Goal: Task Accomplishment & Management: Manage account settings

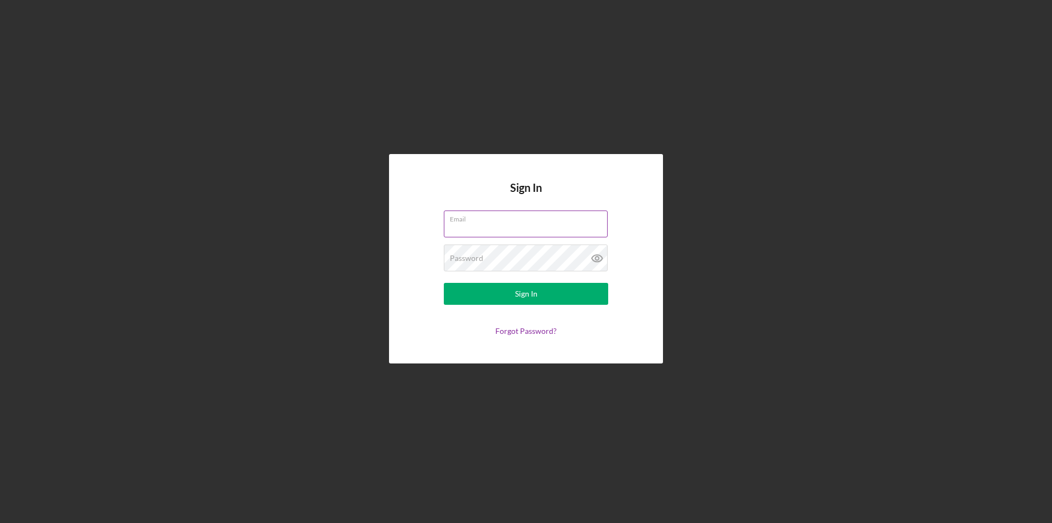
click at [466, 212] on label "Email" at bounding box center [529, 217] width 158 height 12
click at [466, 212] on input "Email" at bounding box center [526, 223] width 164 height 26
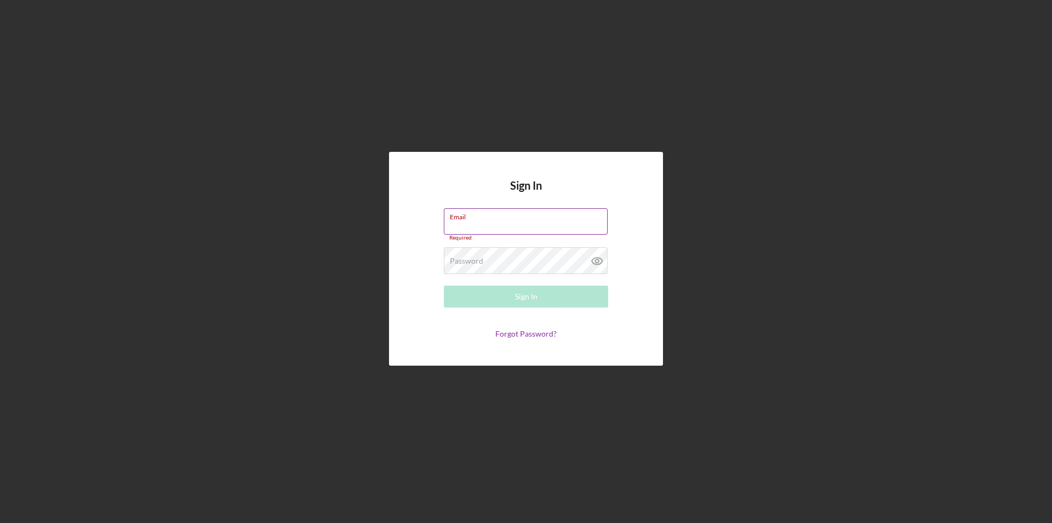
click at [509, 221] on input "Email" at bounding box center [526, 221] width 164 height 26
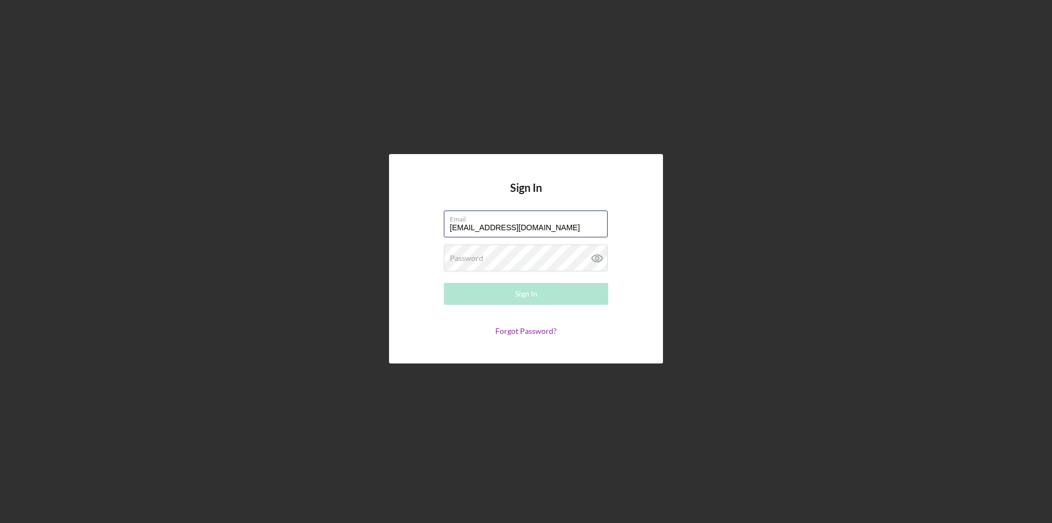
type input "[EMAIL_ADDRESS][DOMAIN_NAME]"
click at [444, 283] on button "Sign In" at bounding box center [526, 294] width 164 height 22
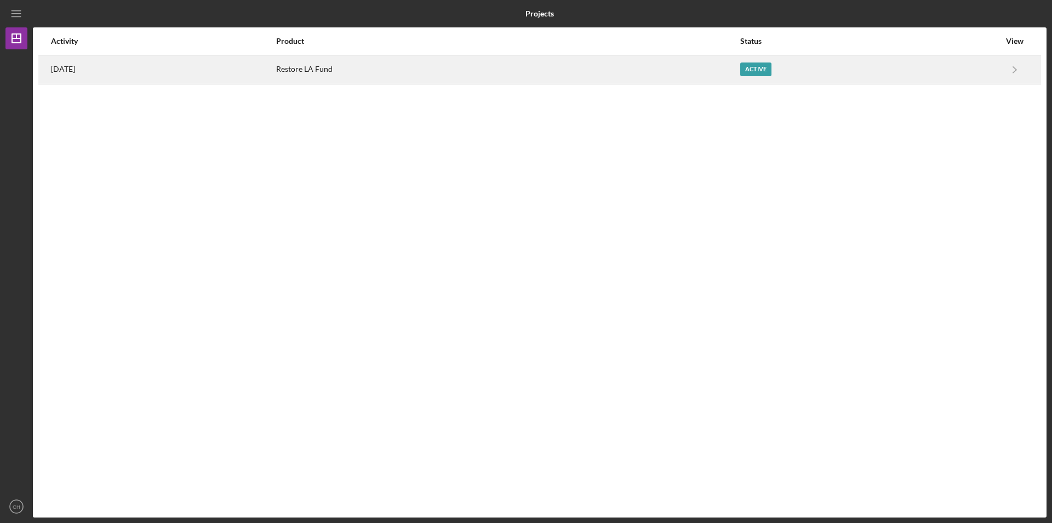
click at [508, 66] on div "Restore LA Fund" at bounding box center [507, 69] width 463 height 27
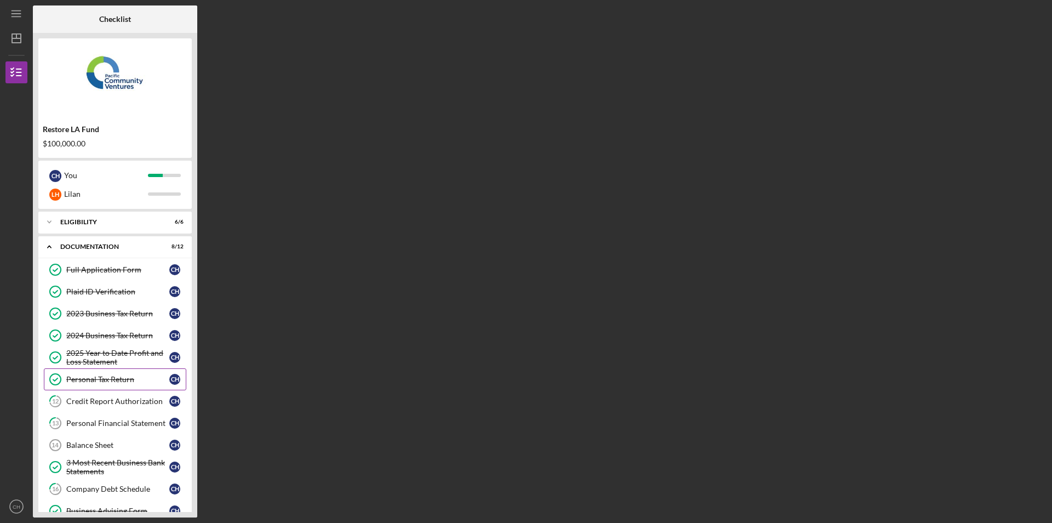
scroll to position [70, 0]
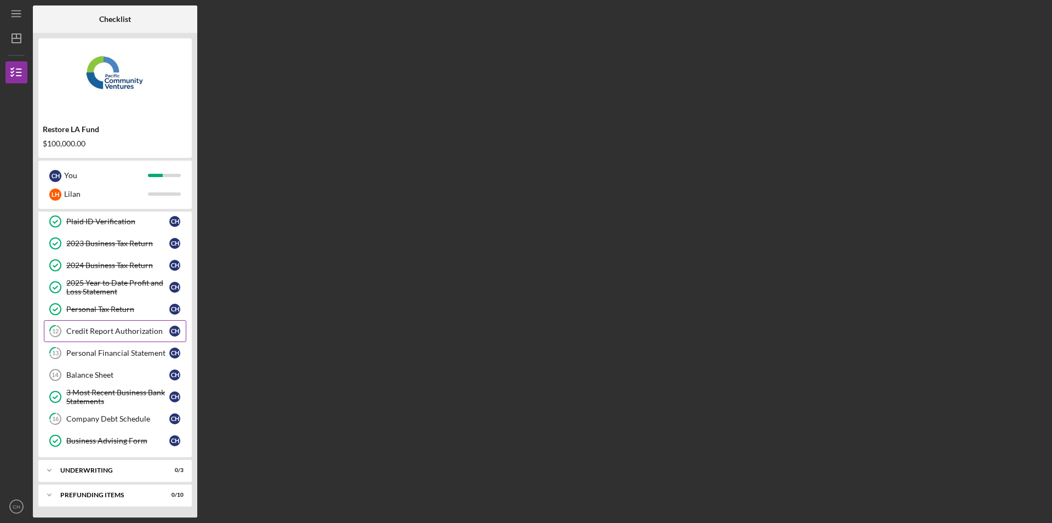
click at [158, 330] on div "Credit Report Authorization" at bounding box center [117, 331] width 103 height 9
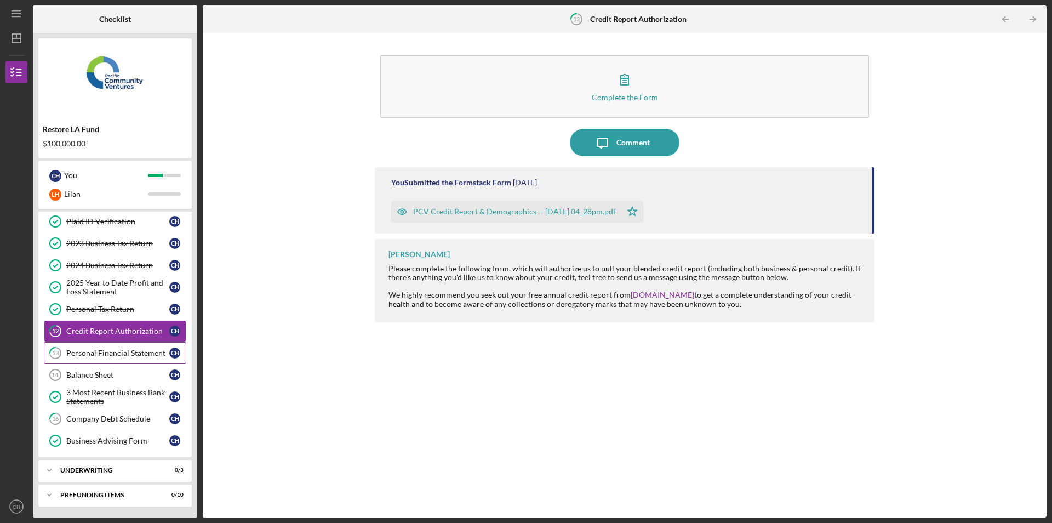
click at [139, 353] on div "Personal Financial Statement" at bounding box center [117, 353] width 103 height 9
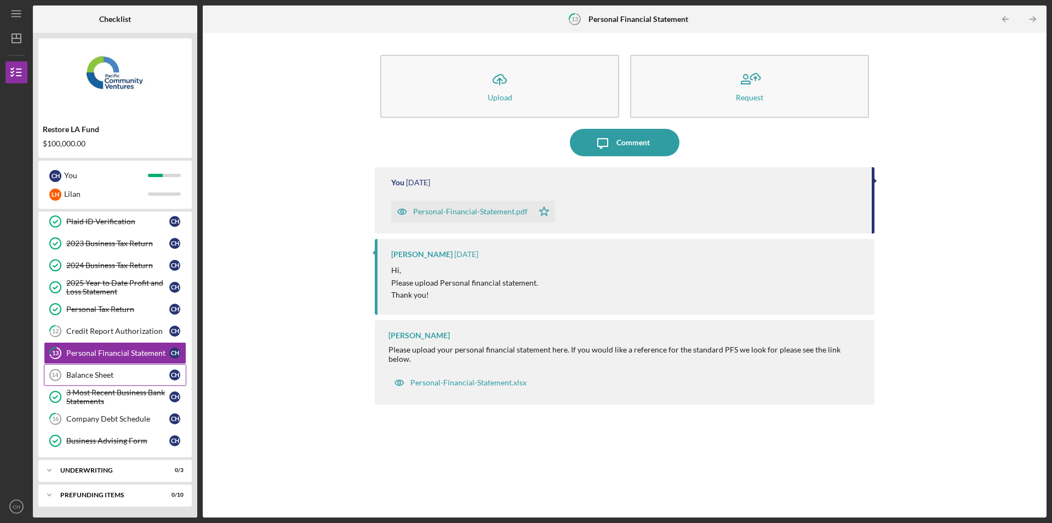
click at [135, 375] on div "Balance Sheet" at bounding box center [117, 374] width 103 height 9
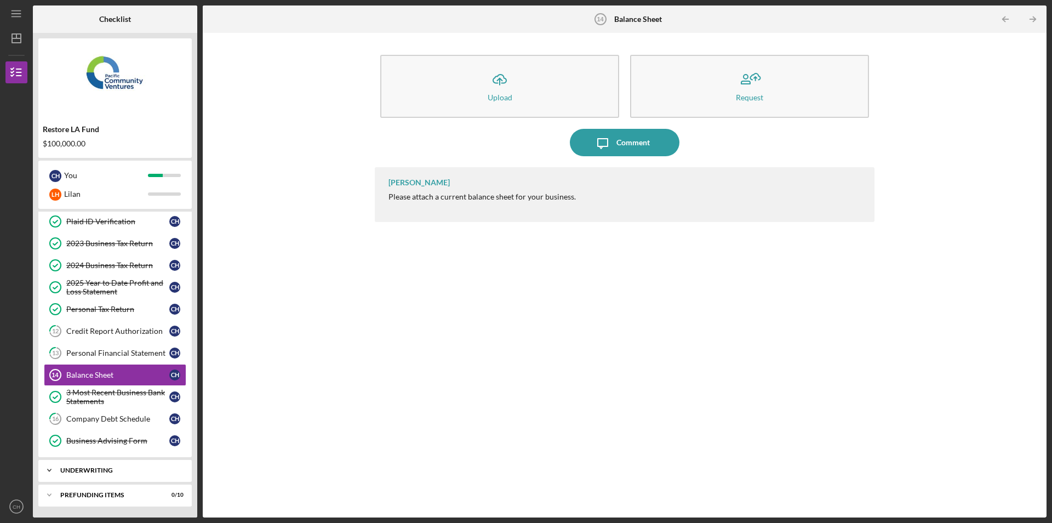
click at [112, 469] on div "Underwriting" at bounding box center [119, 470] width 118 height 7
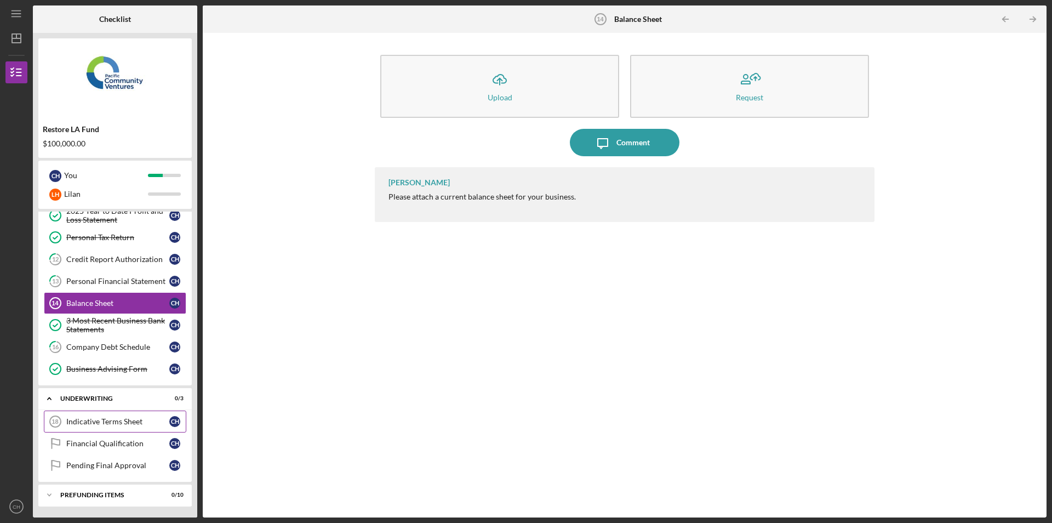
click at [144, 421] on div "Indicative Terms Sheet" at bounding box center [117, 421] width 103 height 9
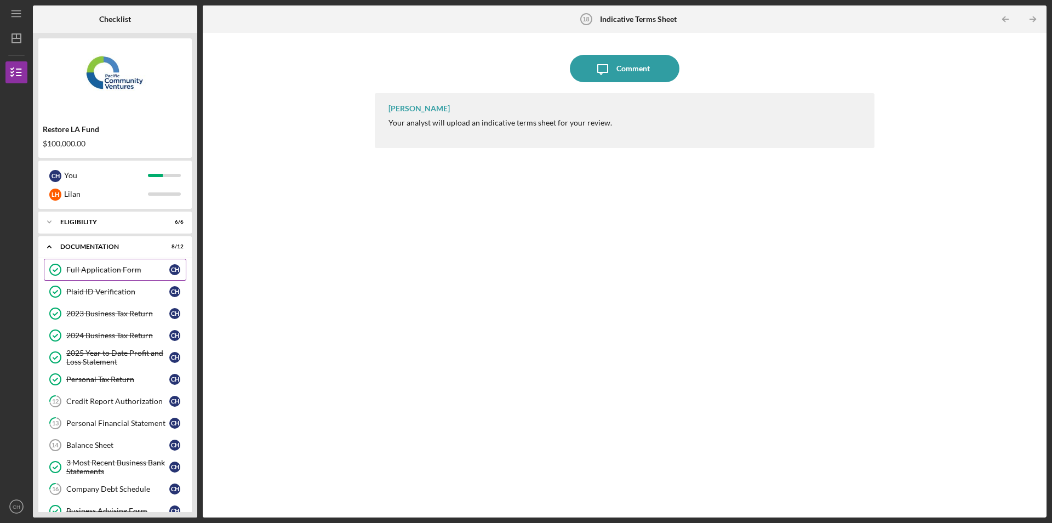
click at [105, 269] on div "Full Application Form" at bounding box center [117, 269] width 103 height 9
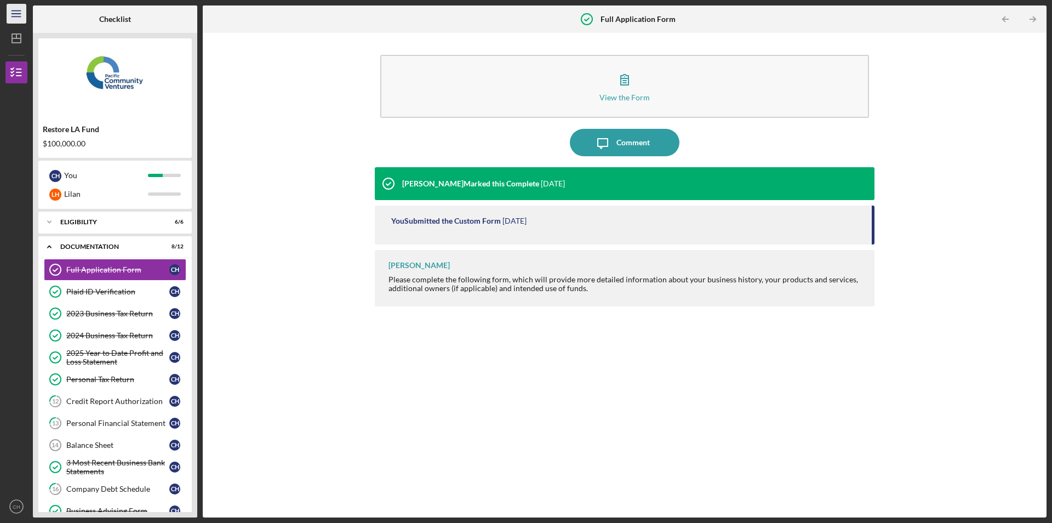
click at [21, 9] on icon "Icon/Menu" at bounding box center [16, 14] width 25 height 25
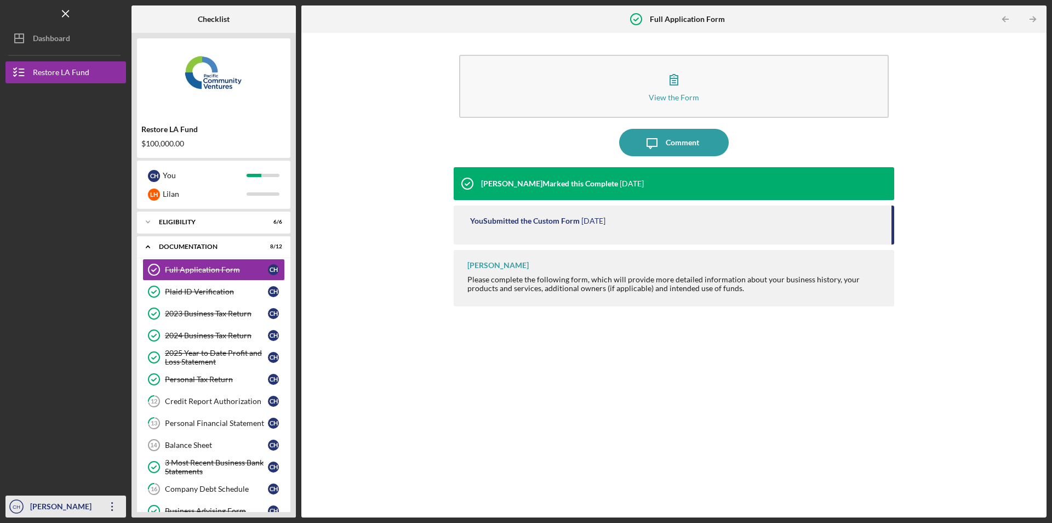
click at [110, 510] on icon "Icon/Overflow" at bounding box center [112, 506] width 27 height 27
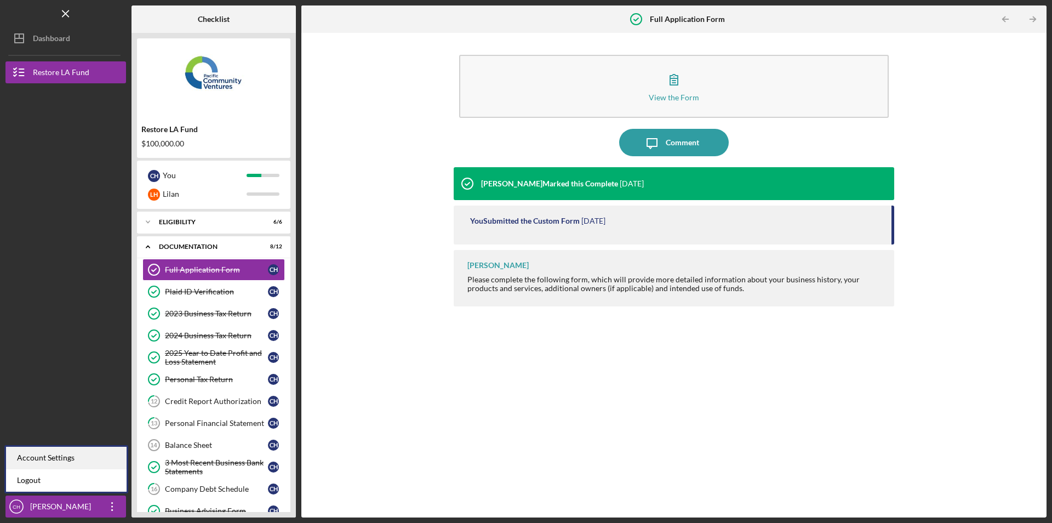
click at [73, 458] on div "Account Settings" at bounding box center [66, 458] width 121 height 22
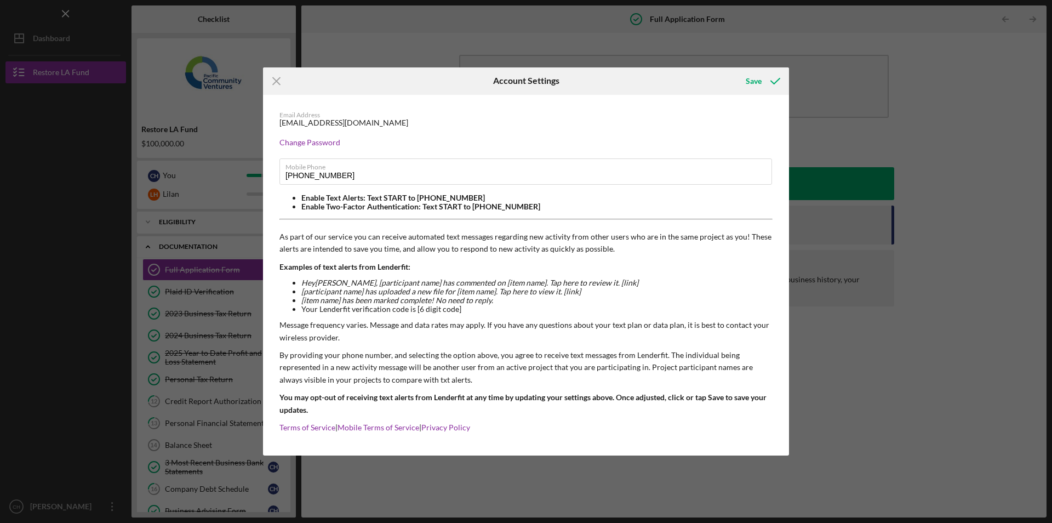
click at [671, 423] on div "Email Address [EMAIL_ADDRESS][DOMAIN_NAME] Change Password Mobile Phone [PHONE_…" at bounding box center [526, 275] width 526 height 361
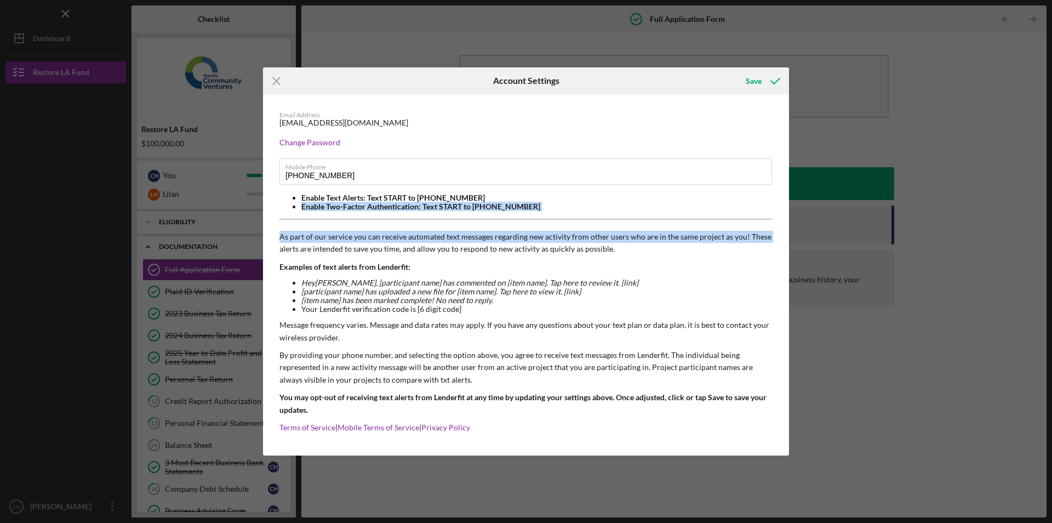
drag, startPoint x: 893, startPoint y: 215, endPoint x: 887, endPoint y: 181, distance: 34.6
click at [894, 189] on div "Icon/Menu Close Account Settings Save Email Address [EMAIL_ADDRESS][DOMAIN_NAME…" at bounding box center [526, 261] width 1052 height 523
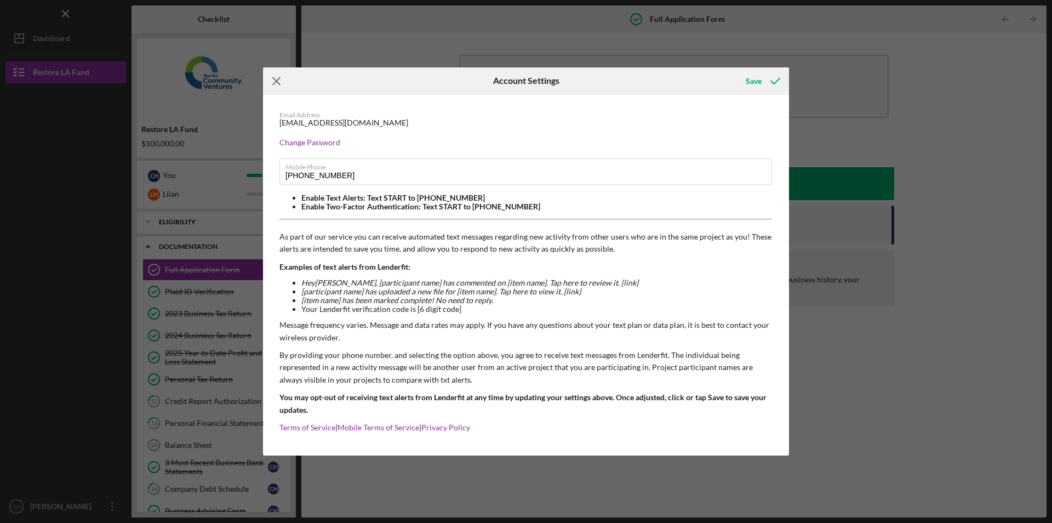
click at [274, 77] on line at bounding box center [276, 80] width 7 height 7
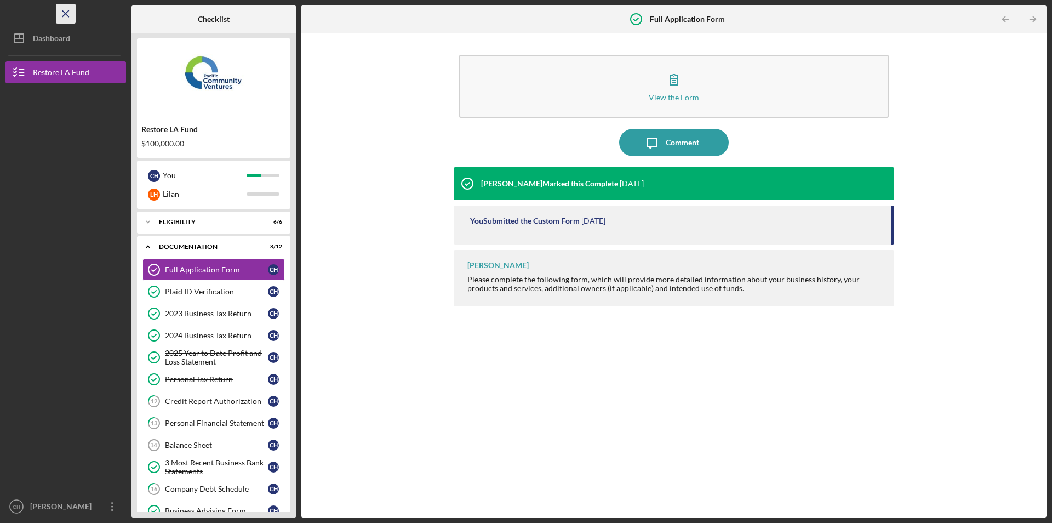
click at [65, 16] on icon "Icon/Menu Close" at bounding box center [66, 14] width 25 height 25
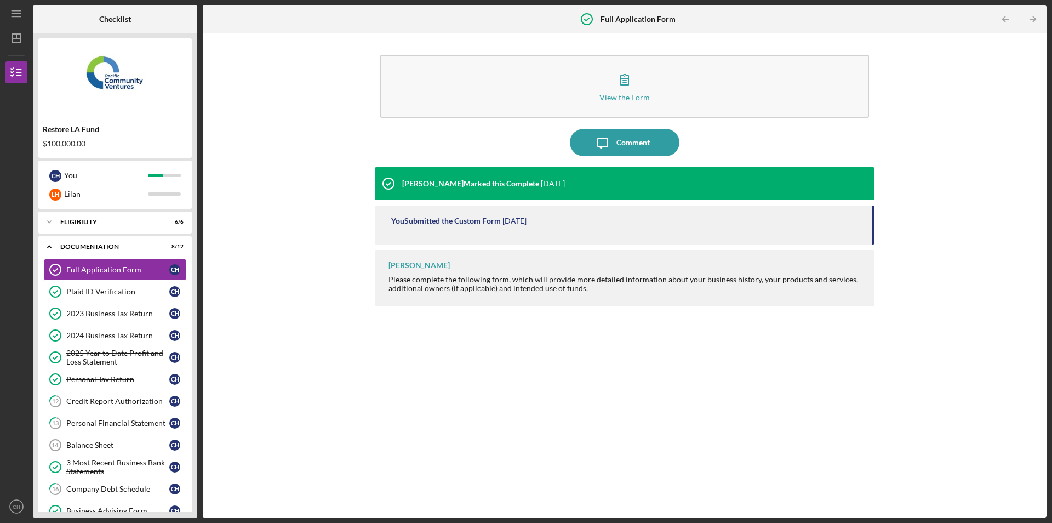
click at [20, 520] on div "Icon/Menu Full Application Form Full Application Form Checklist Restore LA Fund…" at bounding box center [526, 261] width 1052 height 523
click at [14, 509] on text "CH" at bounding box center [17, 507] width 8 height 6
click at [44, 482] on link "Logout" at bounding box center [66, 480] width 121 height 22
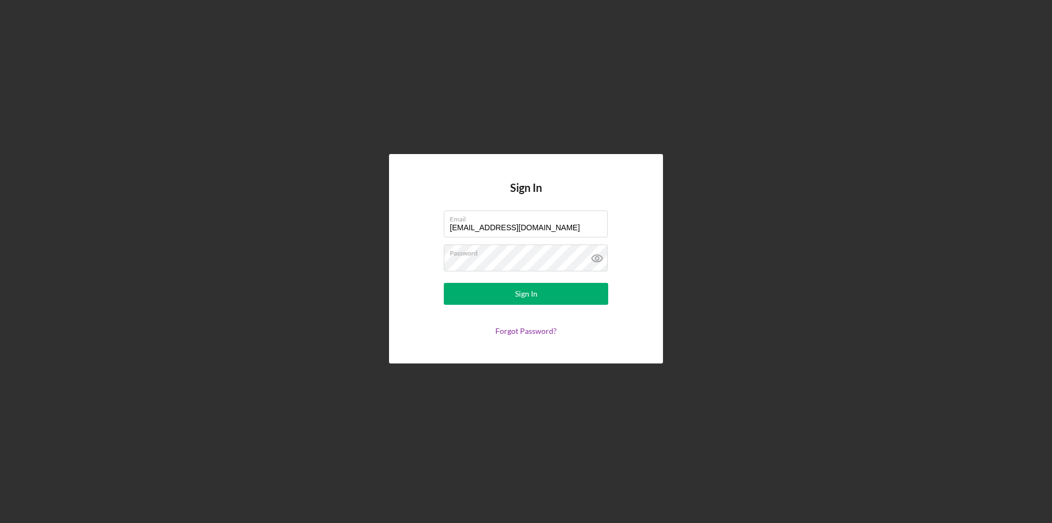
type input "[EMAIL_ADDRESS][DOMAIN_NAME]"
